Goal: Transaction & Acquisition: Purchase product/service

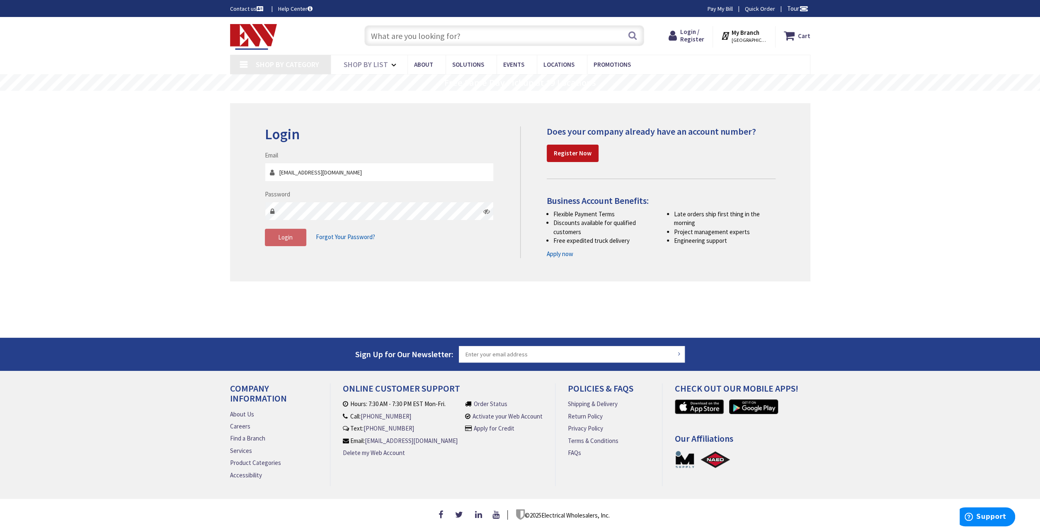
type input "[EMAIL_ADDRESS][DOMAIN_NAME]"
click at [697, 33] on span "Login / Register" at bounding box center [692, 35] width 24 height 15
click at [288, 237] on span "Login" at bounding box center [285, 237] width 15 height 8
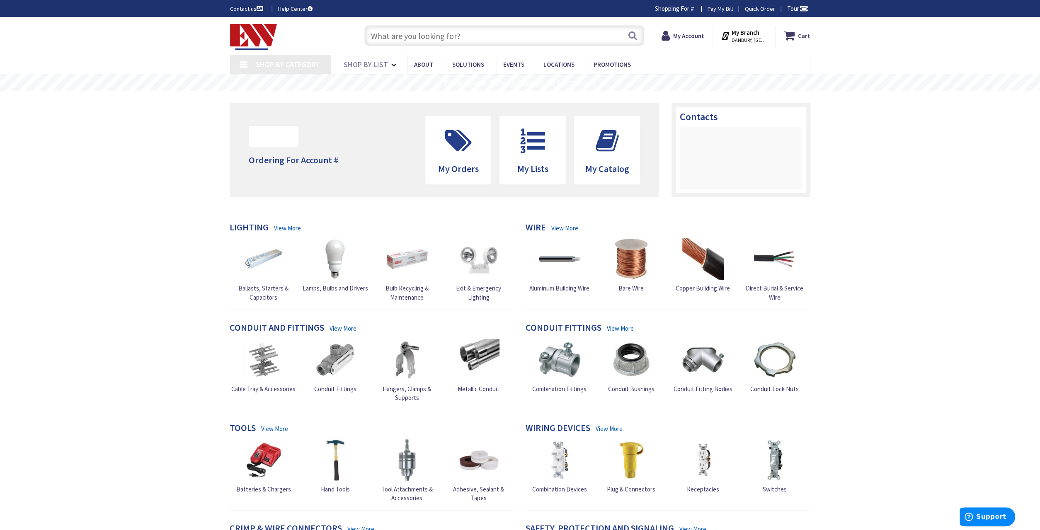
click at [497, 34] on input "text" at bounding box center [504, 35] width 280 height 21
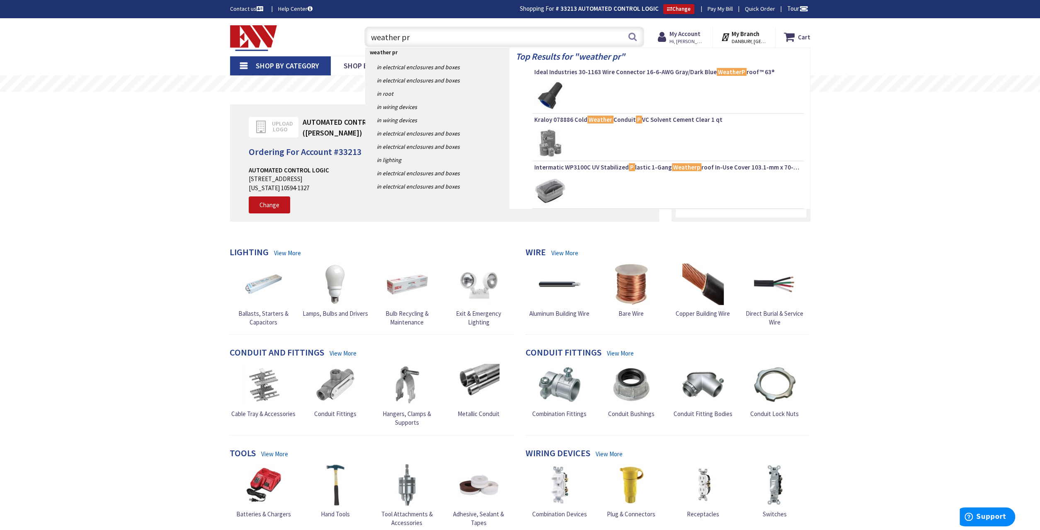
type input "weather pro"
type input "[PERSON_NAME][GEOGRAPHIC_DATA], [GEOGRAPHIC_DATA]"
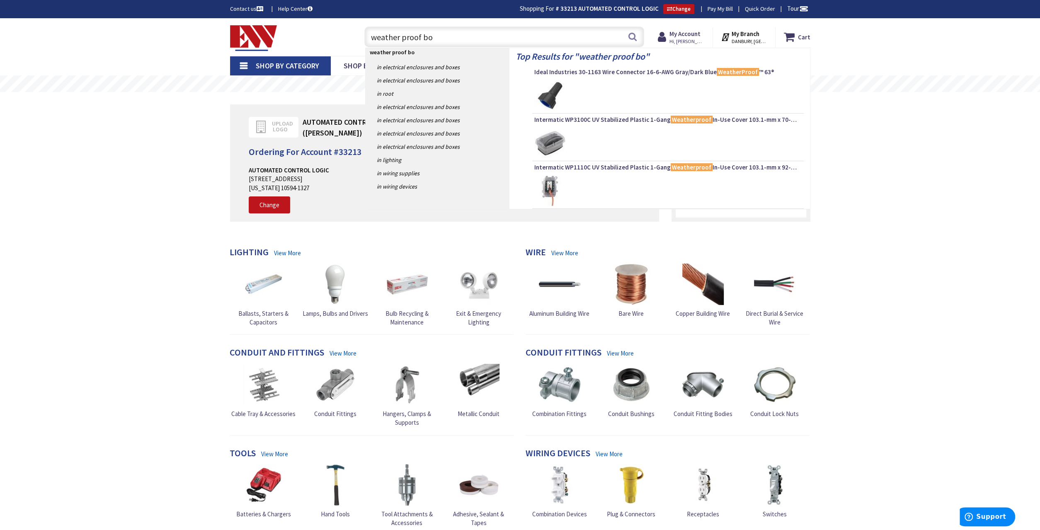
type input "weather proof box"
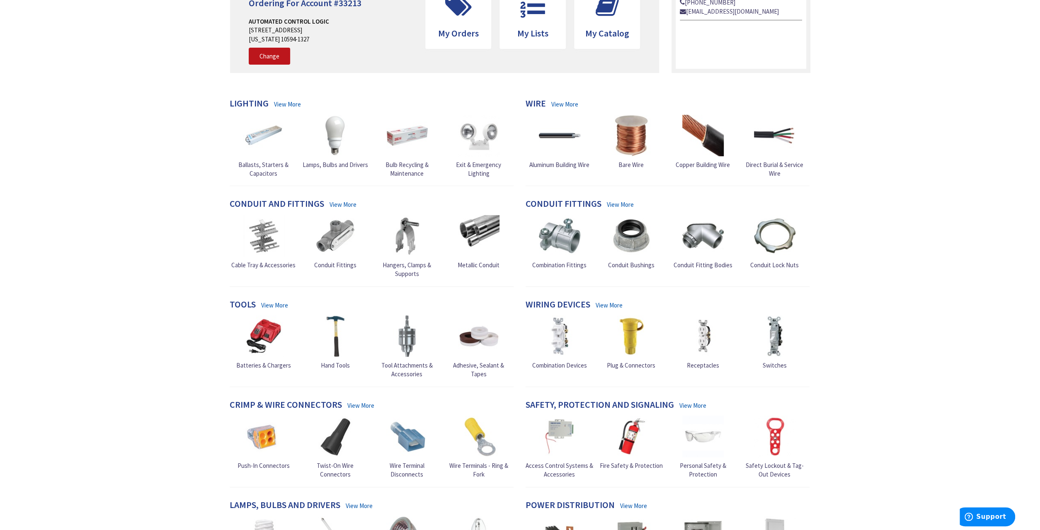
scroll to position [172, 0]
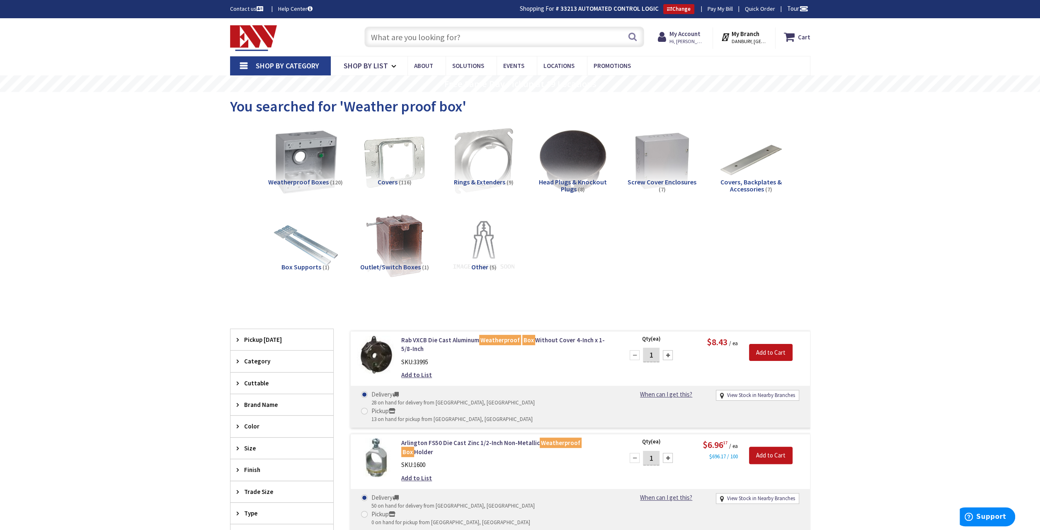
click at [306, 154] on img at bounding box center [305, 160] width 75 height 75
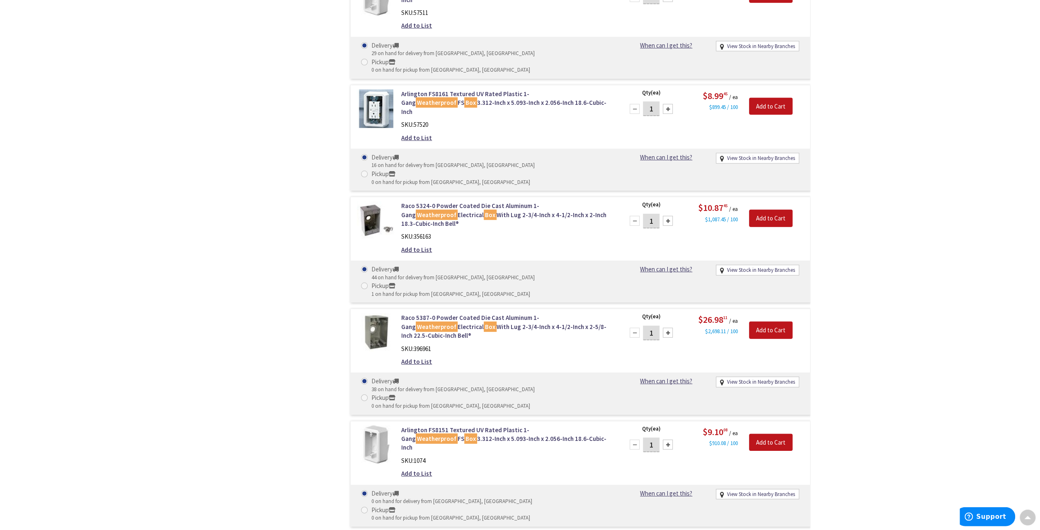
scroll to position [2209, 0]
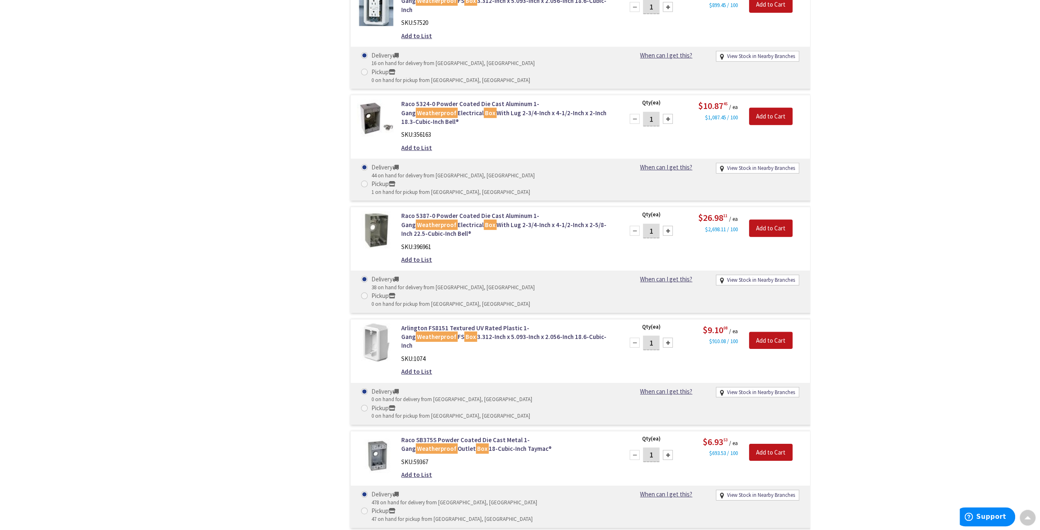
scroll to position [2413, 0]
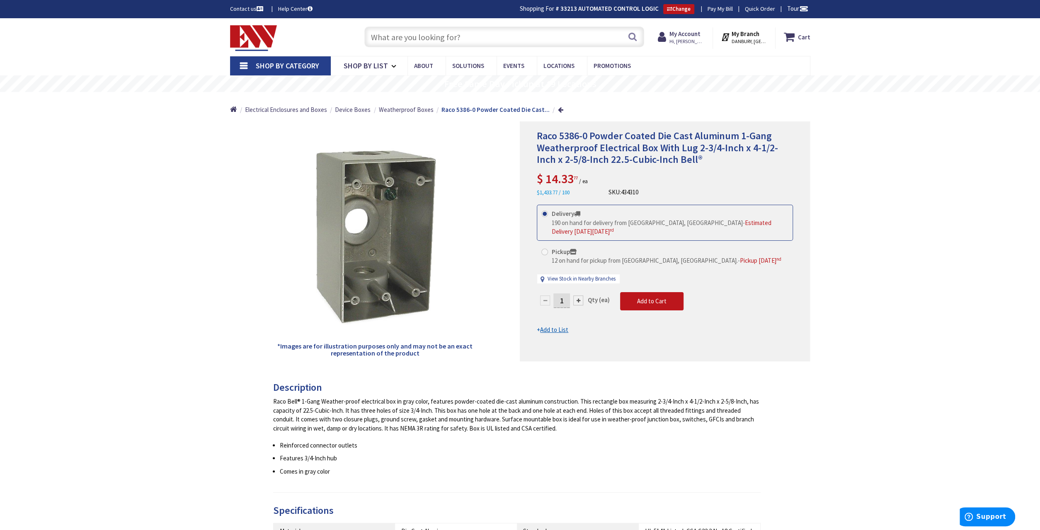
click at [516, 38] on input "text" at bounding box center [504, 37] width 280 height 21
click at [542, 39] on input "text" at bounding box center [504, 37] width 280 height 21
click at [508, 37] on input "text" at bounding box center [504, 37] width 280 height 21
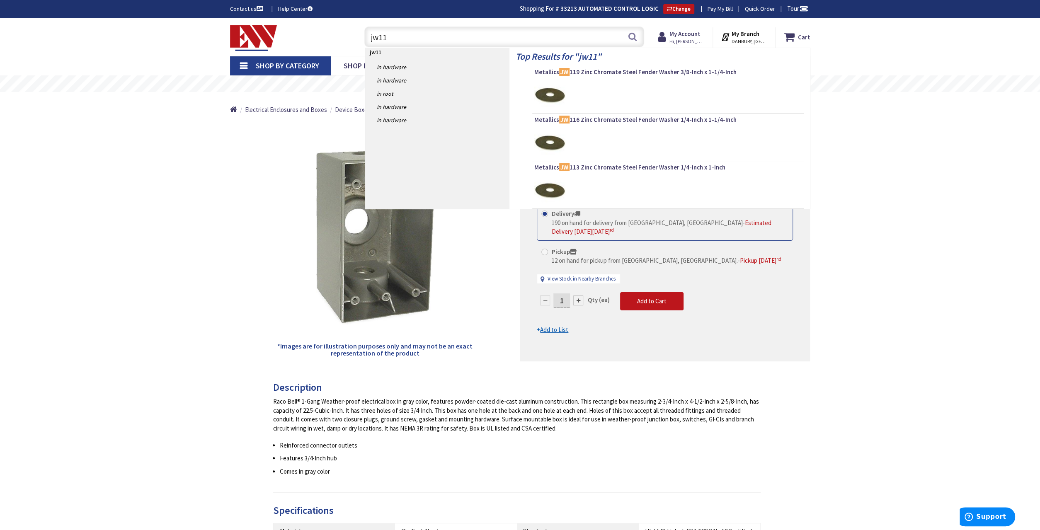
type input "jw116"
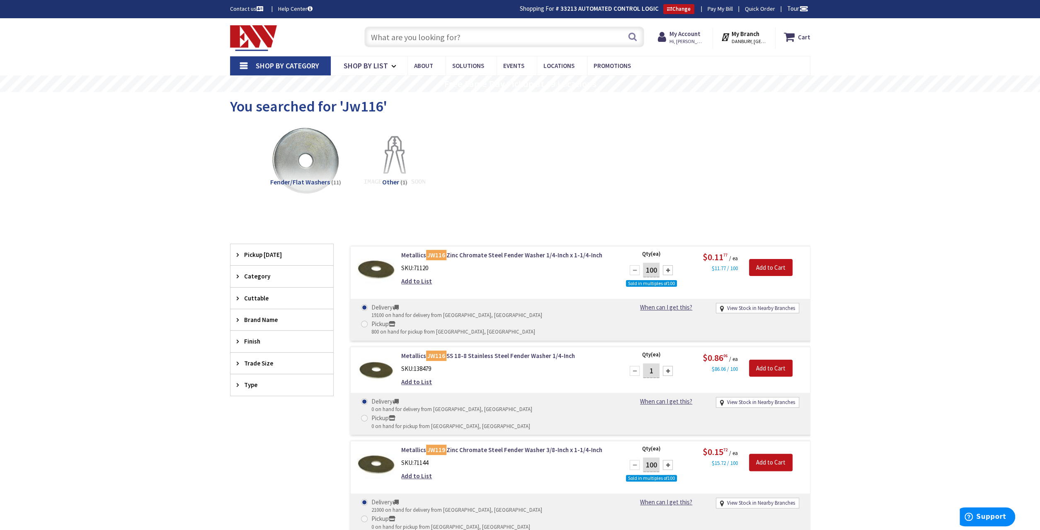
click at [526, 36] on input "text" at bounding box center [504, 37] width 280 height 21
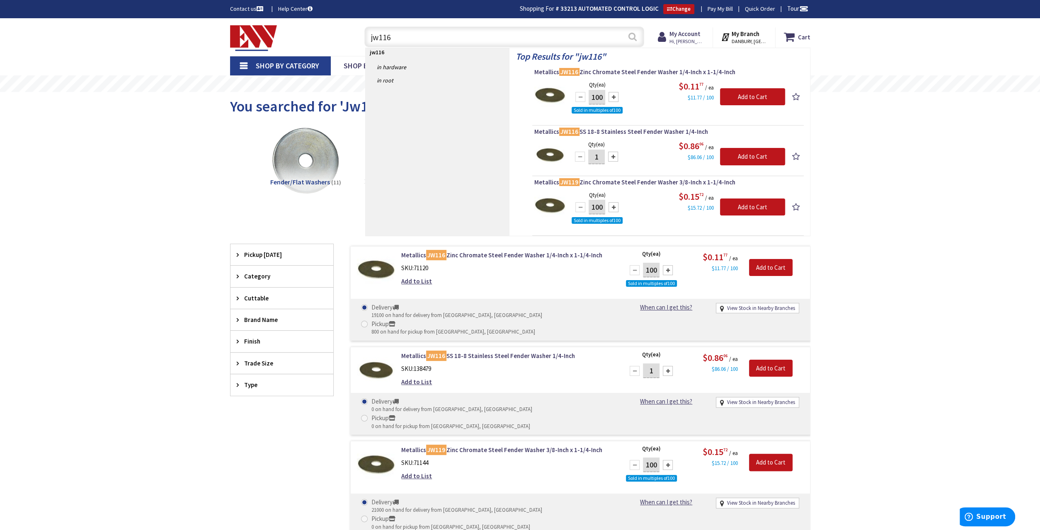
type input "jw116"
click at [634, 36] on button "Search" at bounding box center [632, 36] width 11 height 19
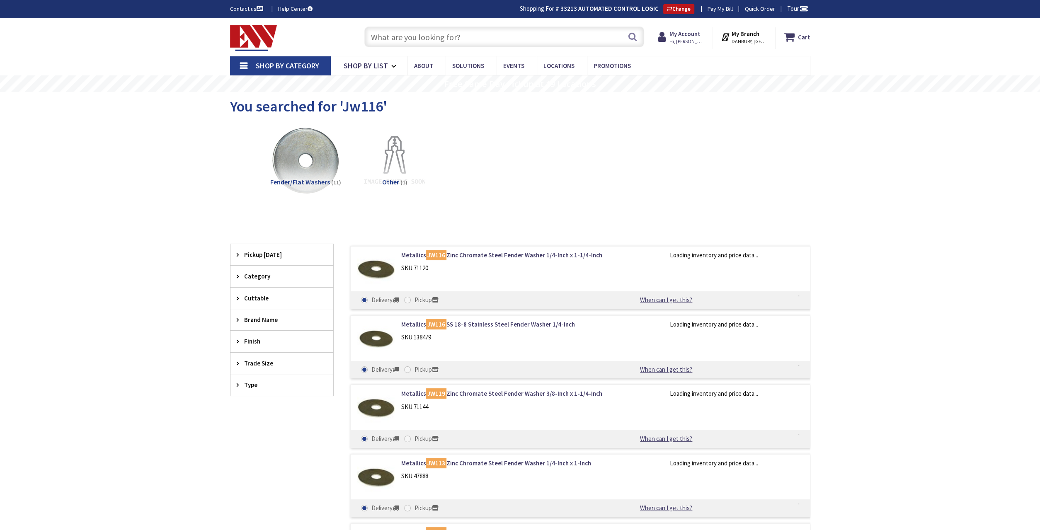
click at [539, 37] on input "text" at bounding box center [504, 37] width 280 height 21
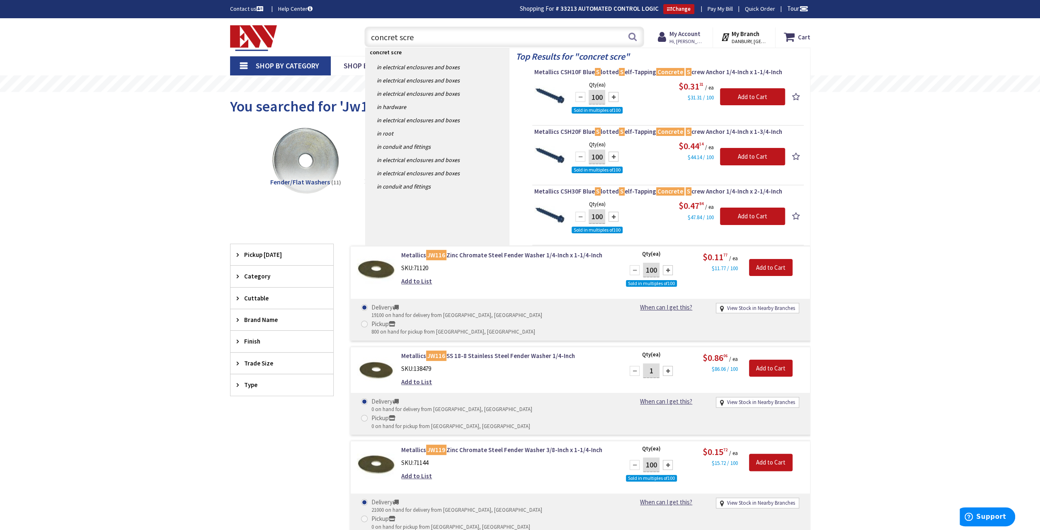
type input "concret screw"
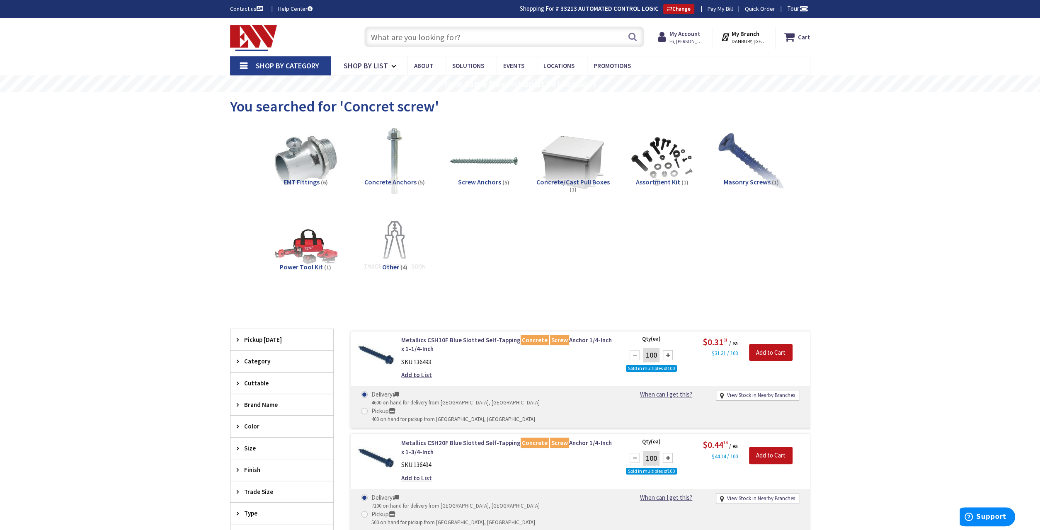
click at [402, 182] on span "Concrete Anchors" at bounding box center [390, 182] width 52 height 8
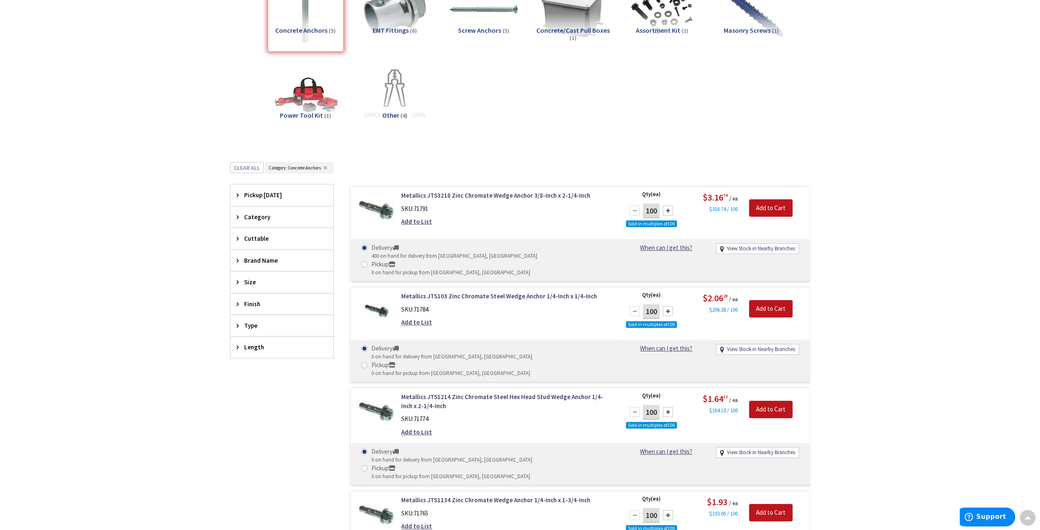
scroll to position [101, 0]
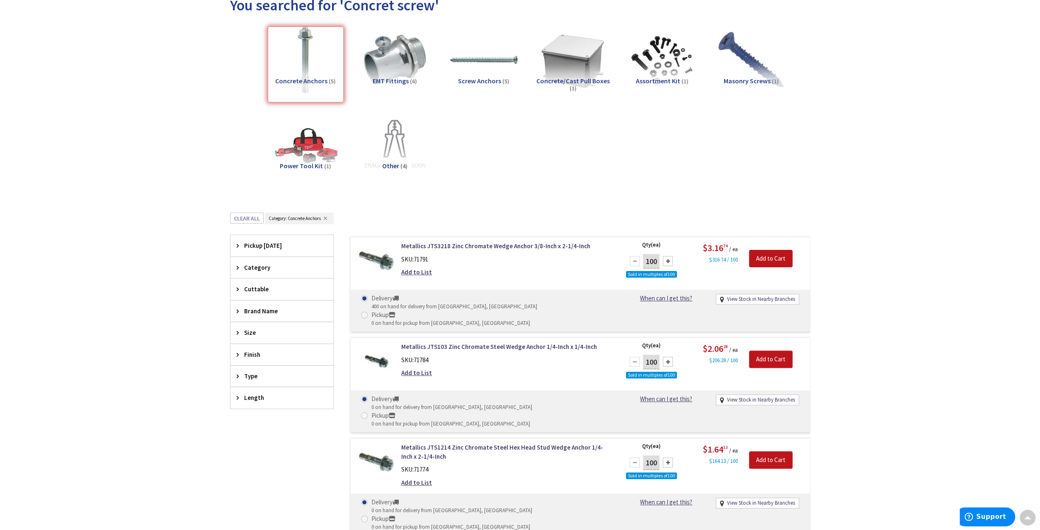
click at [754, 80] on span "Masonry Screws" at bounding box center [746, 81] width 47 height 8
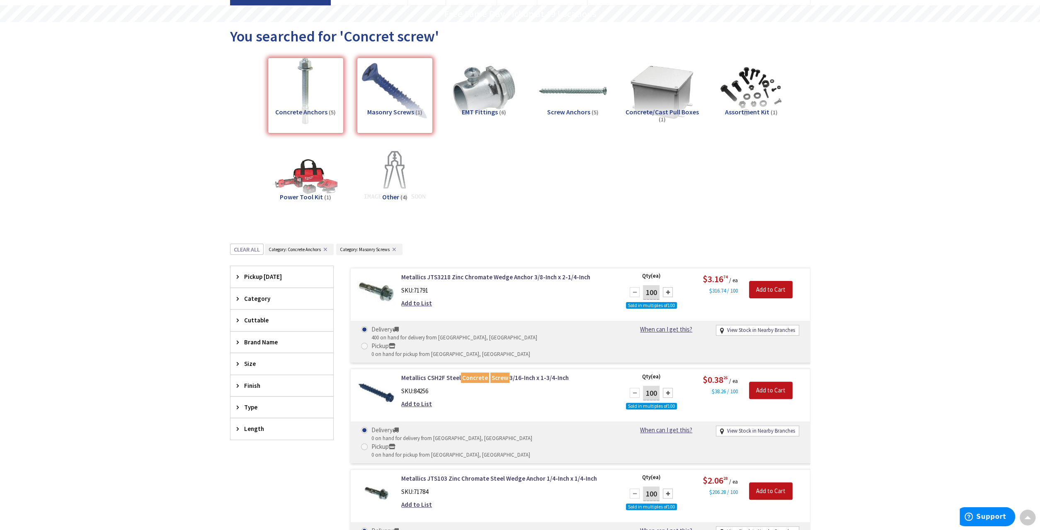
scroll to position [56, 0]
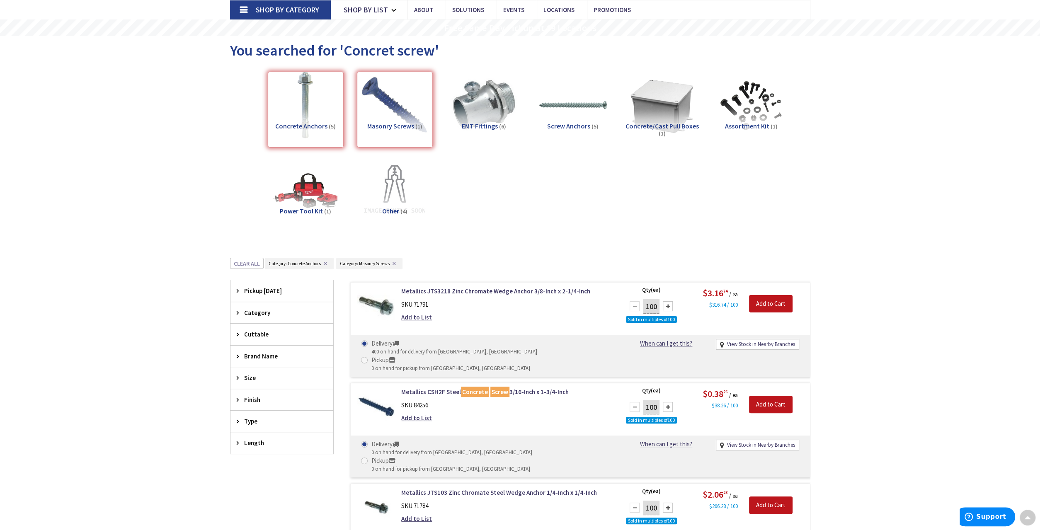
click at [395, 125] on div "Masonry Screws (1)" at bounding box center [395, 110] width 76 height 76
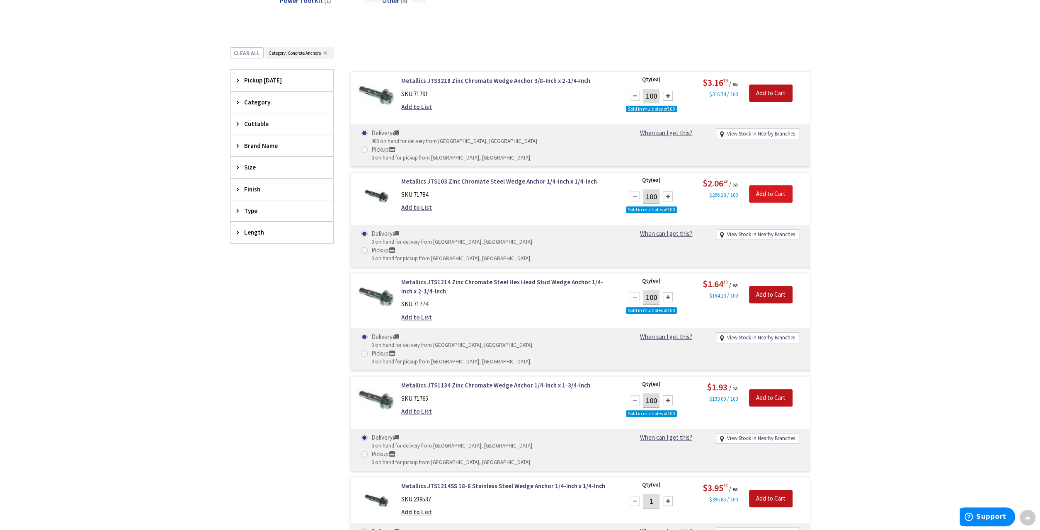
scroll to position [271, 0]
